Goal: Information Seeking & Learning: Find specific fact

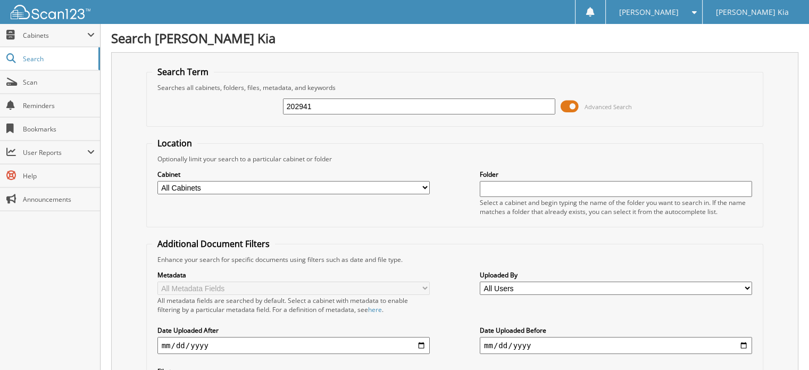
drag, startPoint x: 315, startPoint y: 106, endPoint x: 270, endPoint y: 101, distance: 45.0
click at [270, 101] on div "202941 Advanced Search" at bounding box center [455, 106] width 606 height 29
type input "202867"
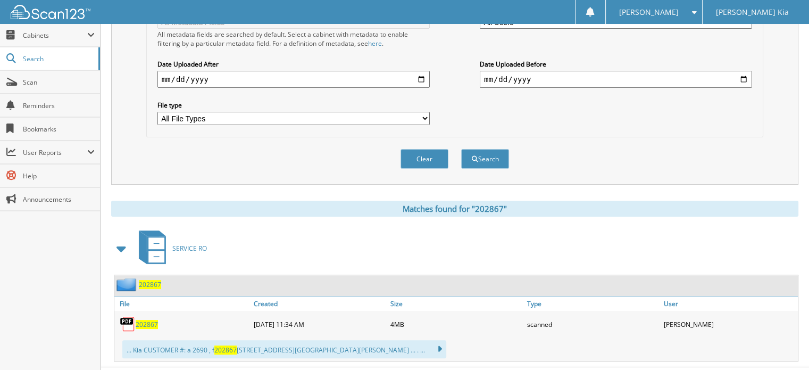
click at [145, 320] on span "202867" at bounding box center [147, 324] width 22 height 9
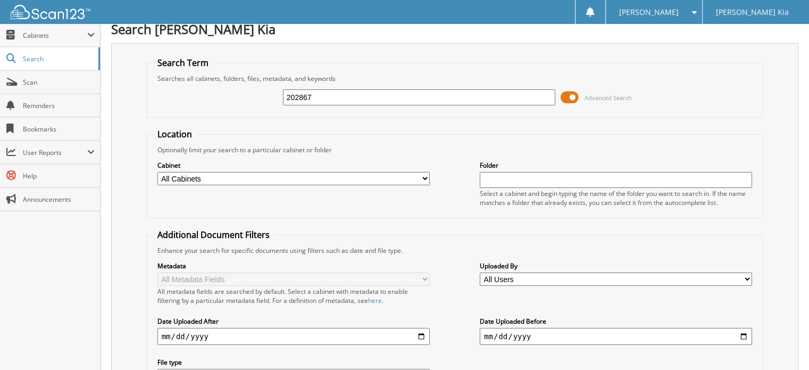
scroll to position [0, 0]
